Goal: Complete application form: Complete application form

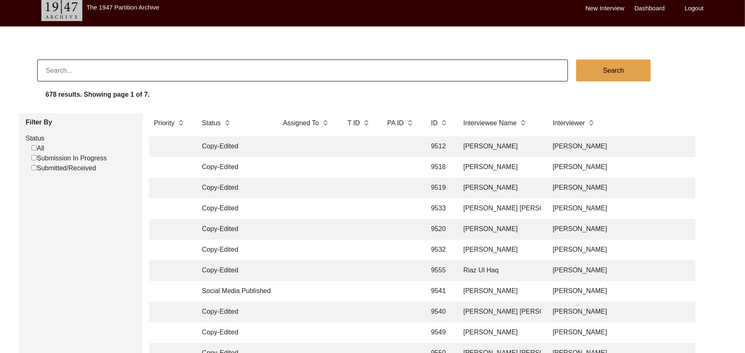
scroll to position [7, 0]
click at [34, 159] on input "Submission In Progress" at bounding box center [33, 157] width 5 height 5
checkbox input "false"
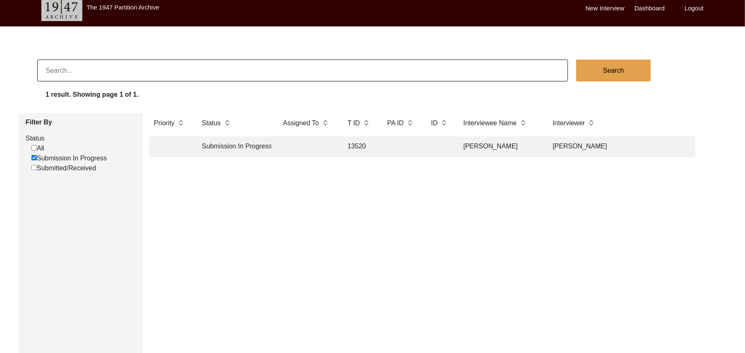
click at [364, 147] on td "13520" at bounding box center [359, 147] width 33 height 21
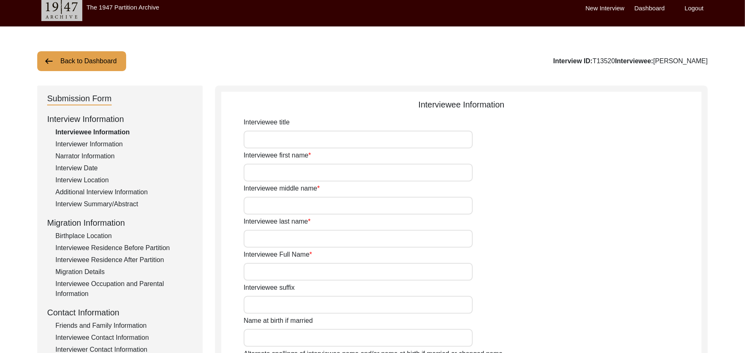
type input "Mr"
type input "[DEMOGRAPHIC_DATA]"
type input "[PERSON_NAME]"
type input "N/A"
type input "[PERSON_NAME]"
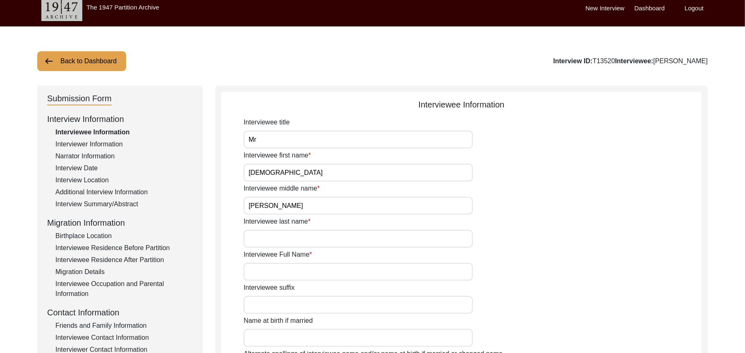
type input "N/A"
type input "[PERSON_NAME]"
type input "1935"
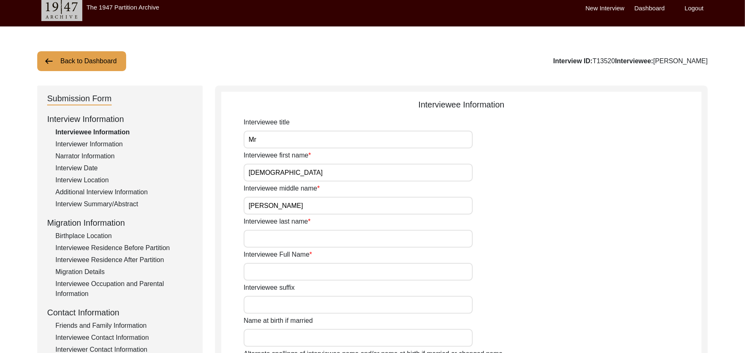
type input "91 Years"
type input "[DEMOGRAPHIC_DATA]"
type input "N/A"
type textarea "N/A"
type input "Punjabi"
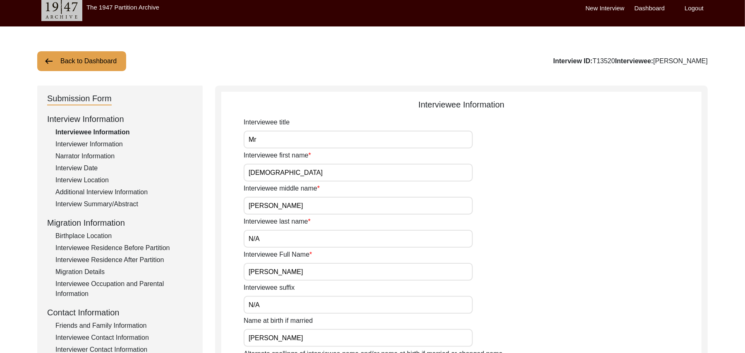
type input "Malwai"
type input "[DEMOGRAPHIC_DATA]"
type input "Araein"
click at [132, 200] on div "Interview Summary/Abstract" at bounding box center [123, 204] width 137 height 10
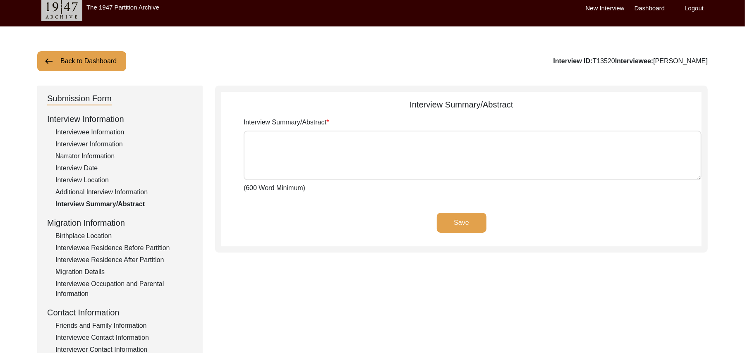
click at [265, 153] on textarea "Interview Summary/Abstract" at bounding box center [473, 156] width 458 height 50
paste textarea "[PERSON_NAME] [PERSON_NAME] [PERSON_NAME] Son of [PERSON_NAME], was born at the…"
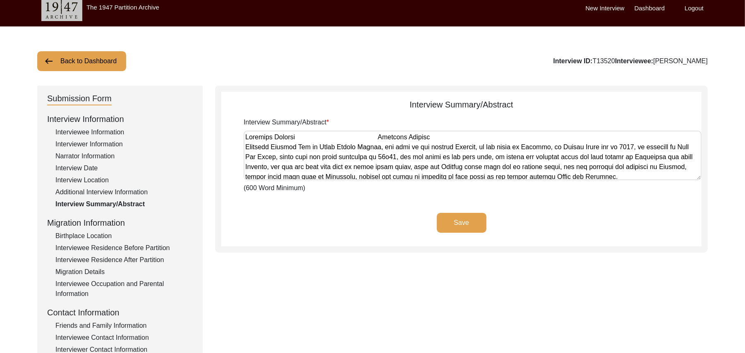
scroll to position [1491, 0]
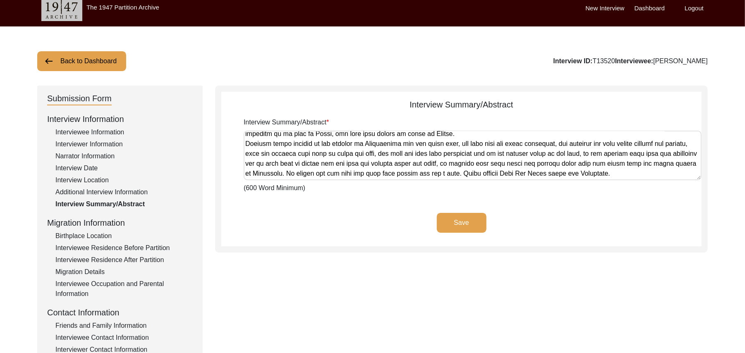
type textarea "[PERSON_NAME] [PERSON_NAME] [PERSON_NAME] Son of [PERSON_NAME], was born at the…"
click at [446, 216] on button "Save" at bounding box center [462, 223] width 50 height 20
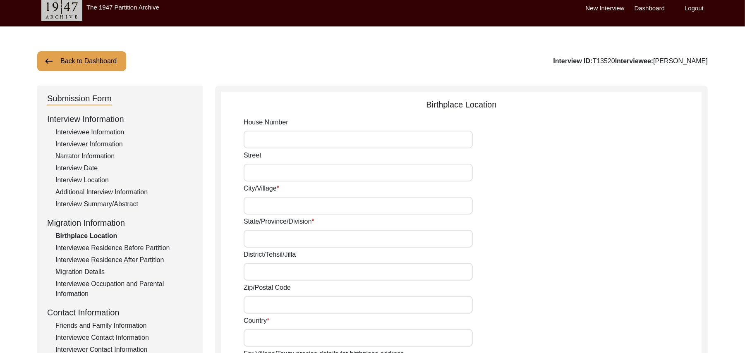
type input "N/A"
type input "Talania"
type input "Patiala"
type input "Fateh Garh/ Sirhind"
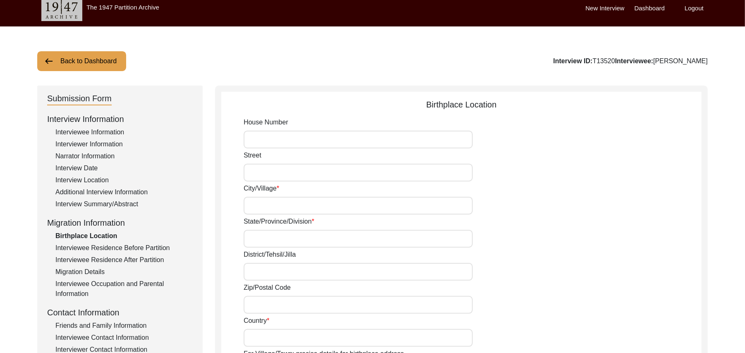
type input "140406"
type input "[GEOGRAPHIC_DATA]"
type input "Talania"
type input "Talania, [GEOGRAPHIC_DATA], [GEOGRAPHIC_DATA]"
type input "N/A"
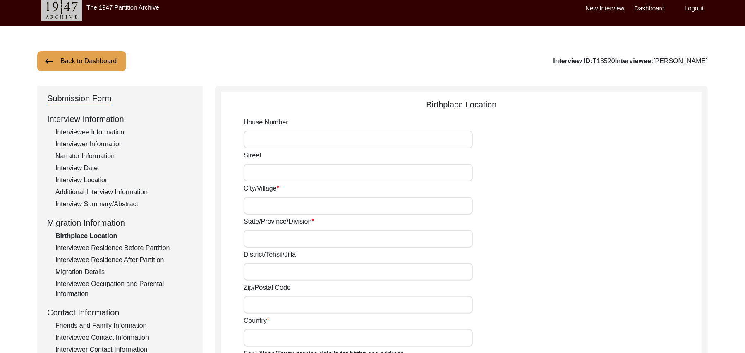
type input "N/A"
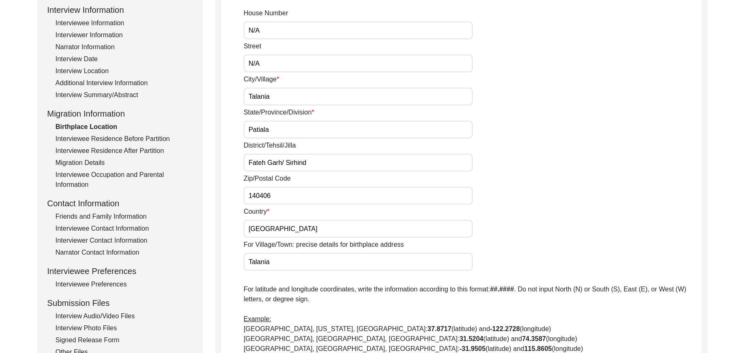
scroll to position [159, 0]
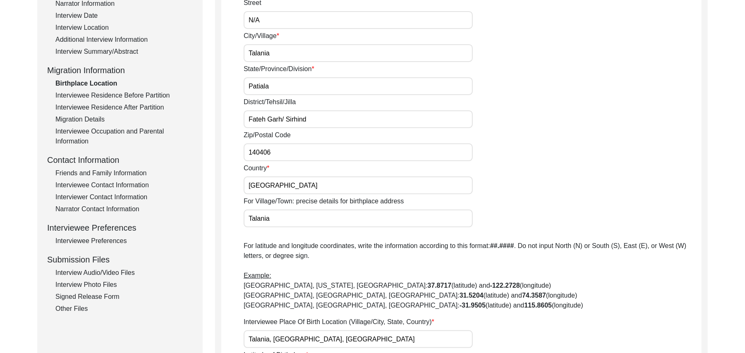
click at [115, 282] on div "Interview Photo Files" at bounding box center [123, 285] width 137 height 10
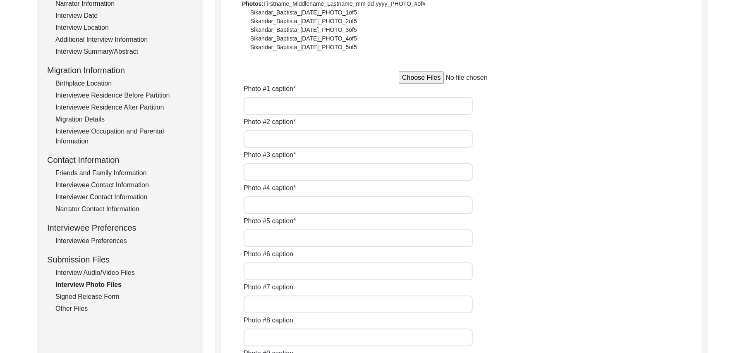
type input "[PERSON_NAME]"
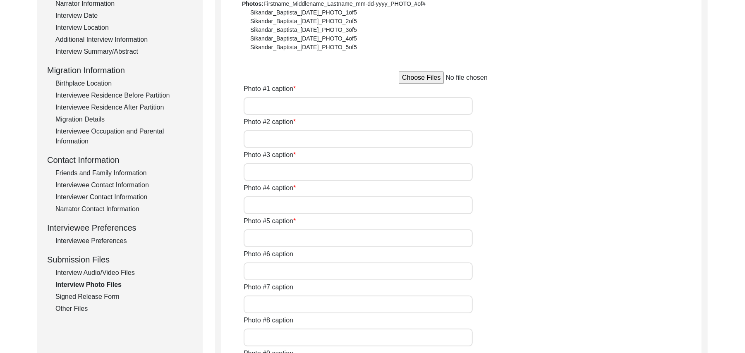
type input "N/A"
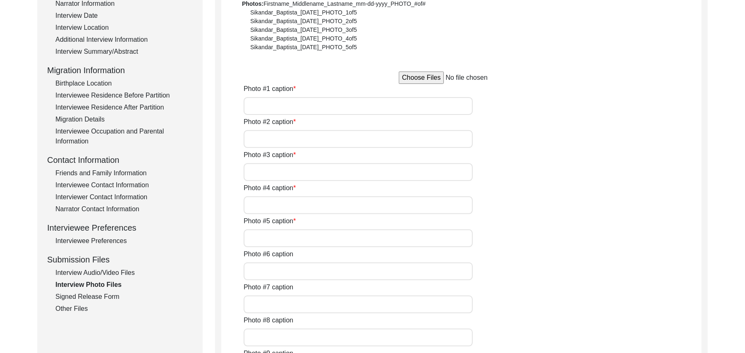
type input "N/A"
type textarea "N/A"
type input "N/A"
type input "JPG"
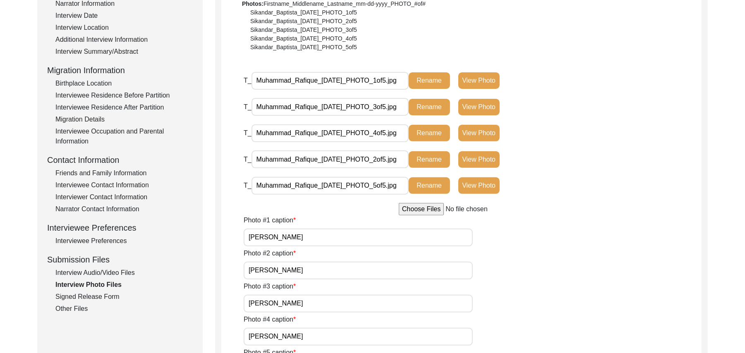
click at [106, 295] on div "Signed Release Form" at bounding box center [123, 297] width 137 height 10
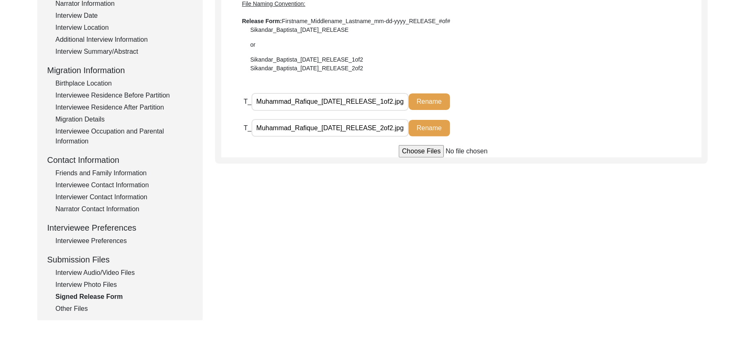
click at [82, 309] on div "Other Files" at bounding box center [123, 309] width 137 height 10
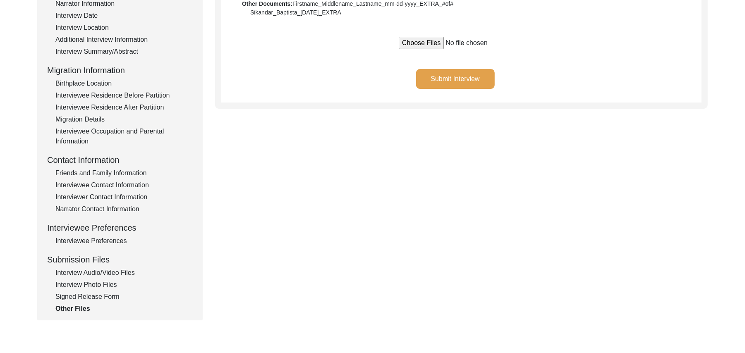
click at [451, 76] on button "Submit Interview" at bounding box center [455, 79] width 79 height 20
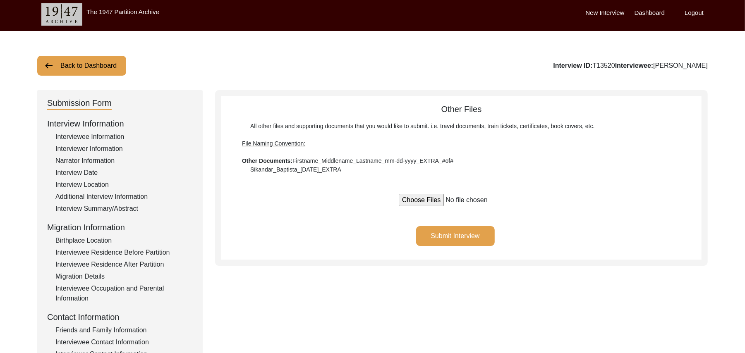
scroll to position [0, 0]
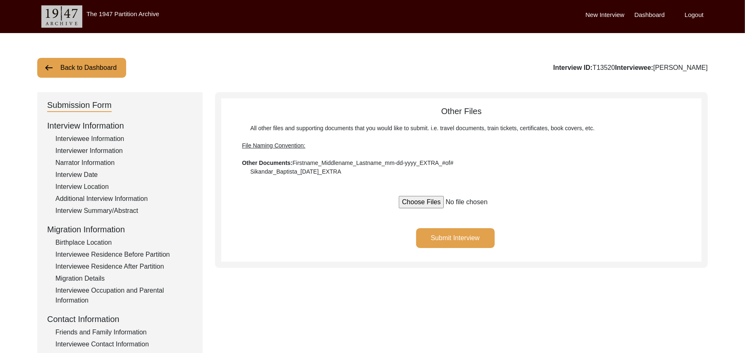
click at [73, 63] on button "Back to Dashboard" at bounding box center [81, 68] width 89 height 20
